Goal: Find specific page/section: Find specific page/section

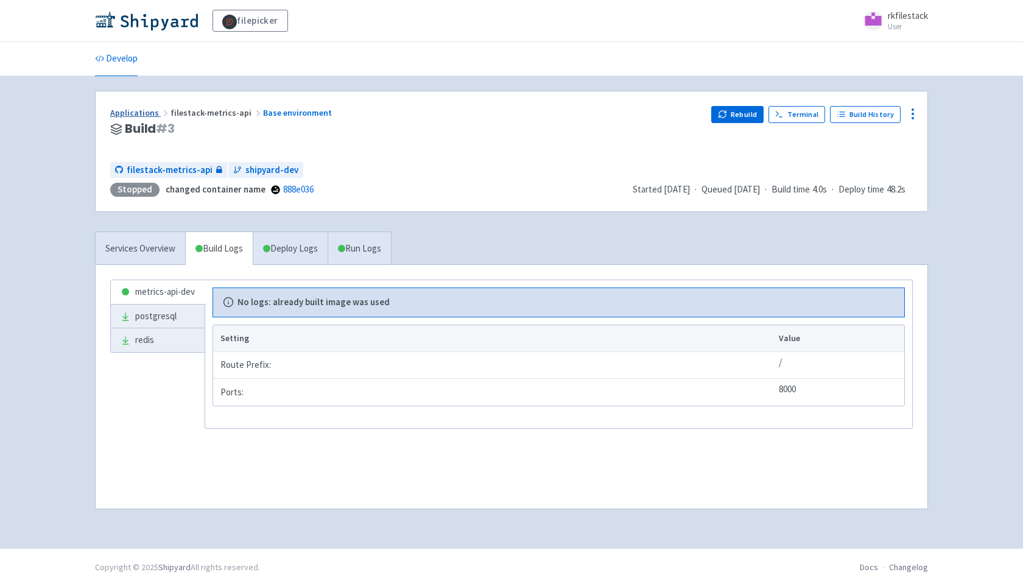
click at [127, 110] on link "Applications" at bounding box center [140, 112] width 60 height 11
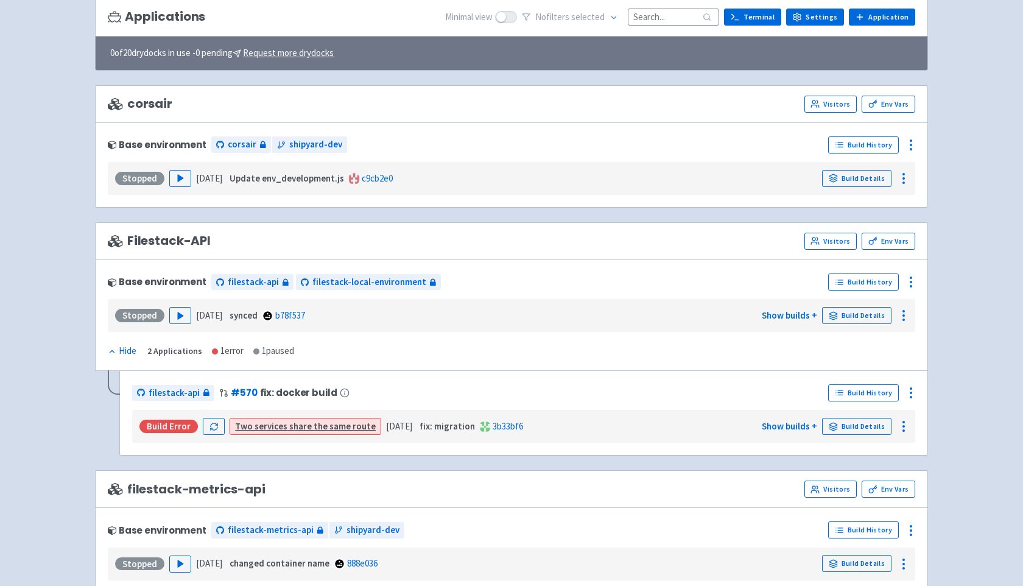
scroll to position [63, 0]
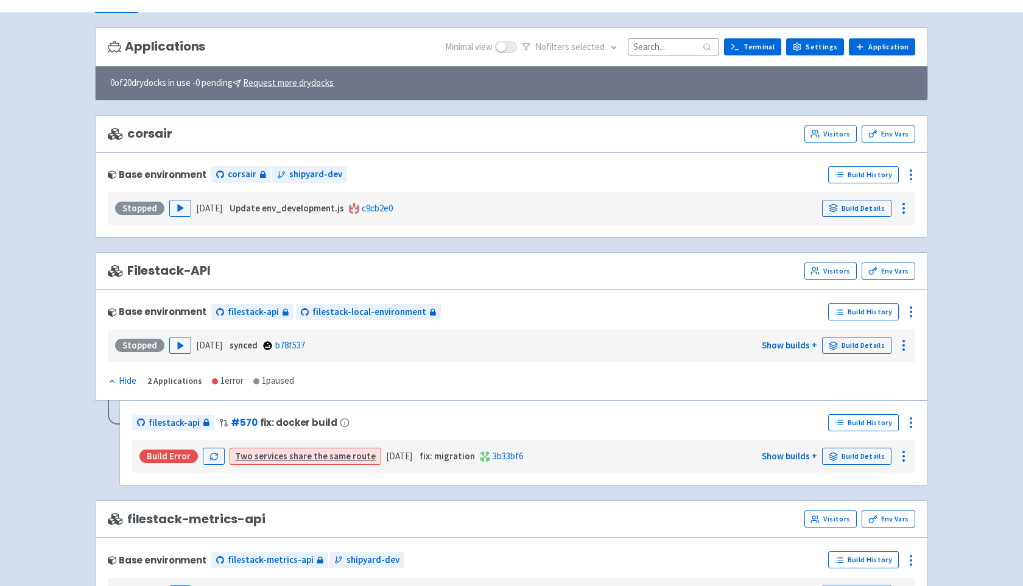
click at [680, 52] on input at bounding box center [673, 46] width 91 height 16
paste input "appetyte-api"
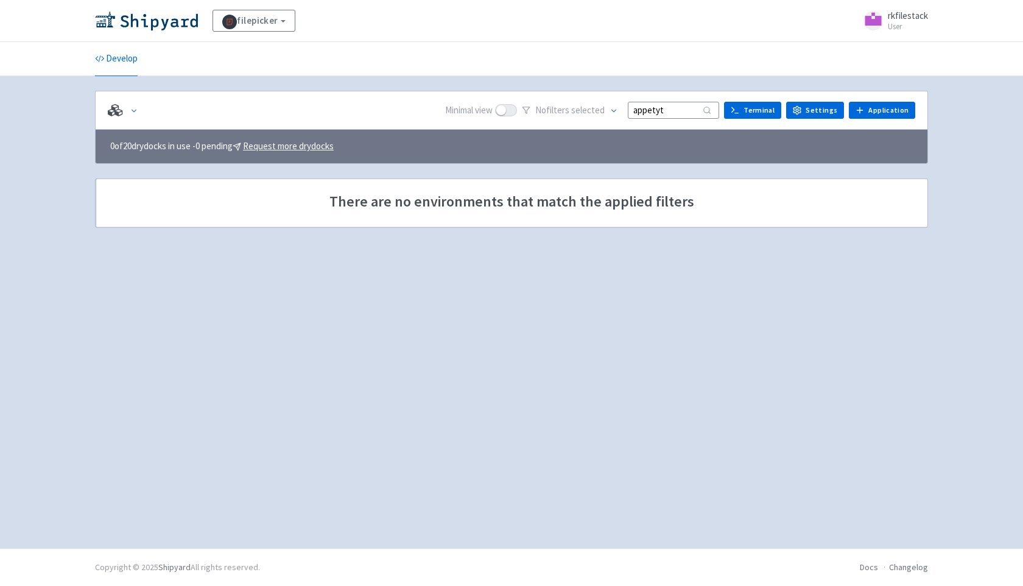
type input "appetyt"
